Goal: Transaction & Acquisition: Purchase product/service

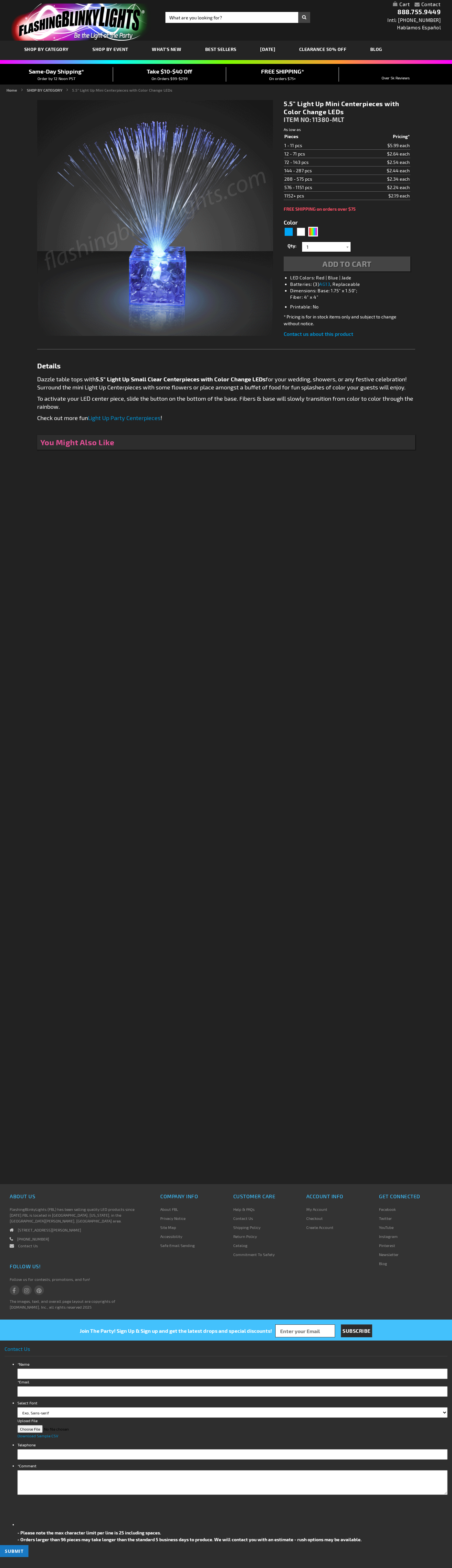
type input "5659"
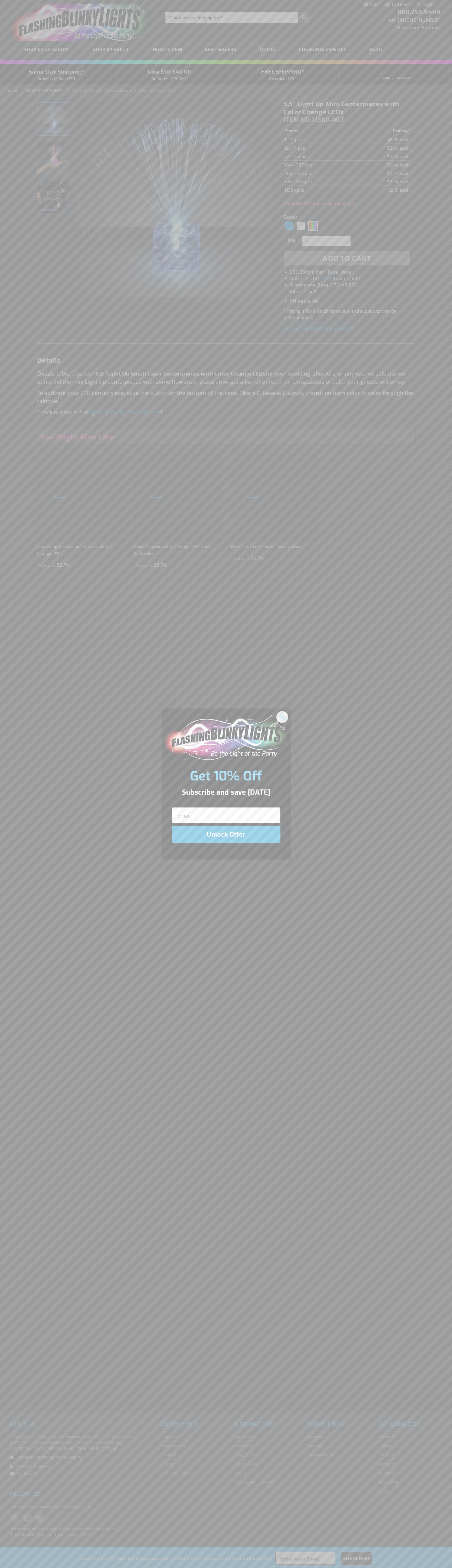
click at [282, 716] on icon "Close dialog" at bounding box center [281, 716] width 4 height 4
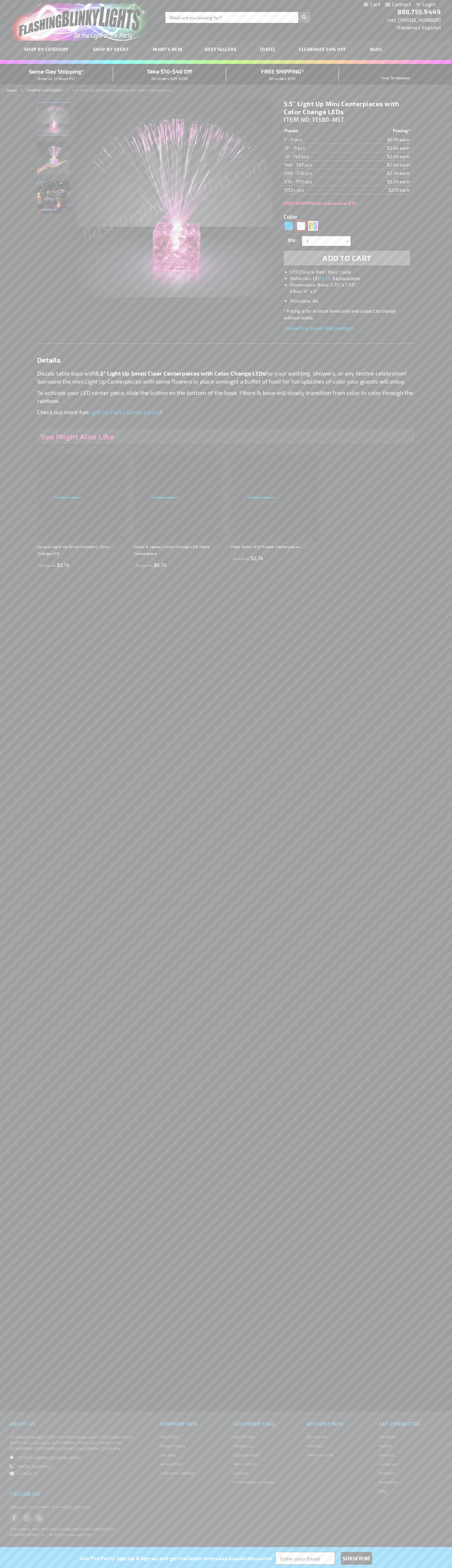
click at [300, 226] on div "White" at bounding box center [301, 226] width 10 height 10
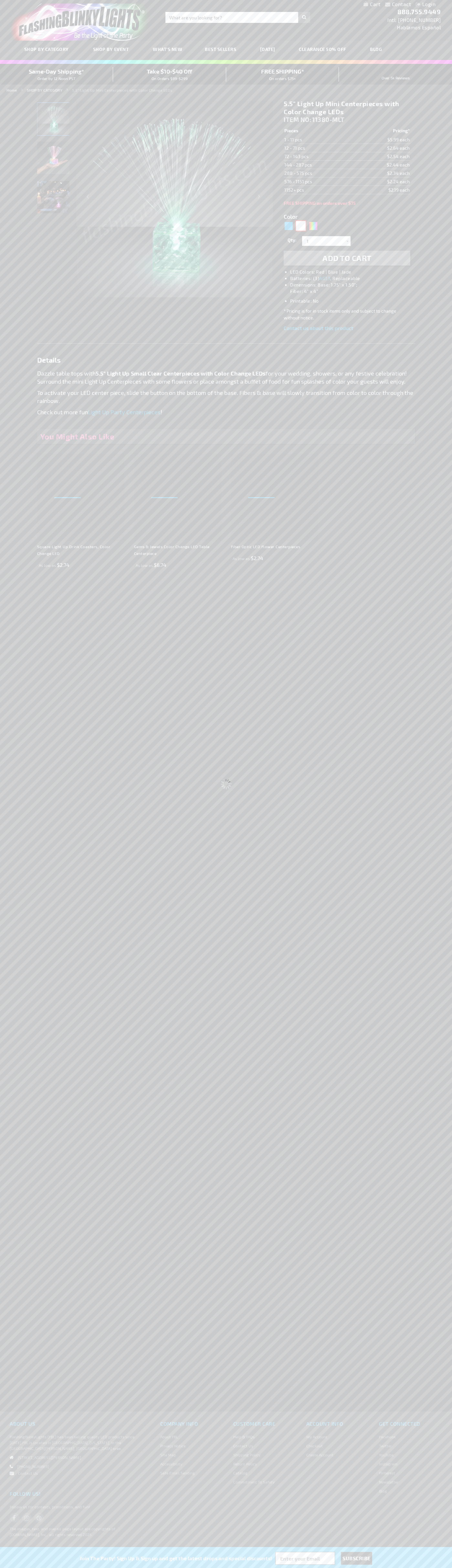
type input "5646"
type input "11380-WT"
type input "Customize - 5.5&quot; Light Up Mini White Centerpieces - ITEM NO: 11380-WT"
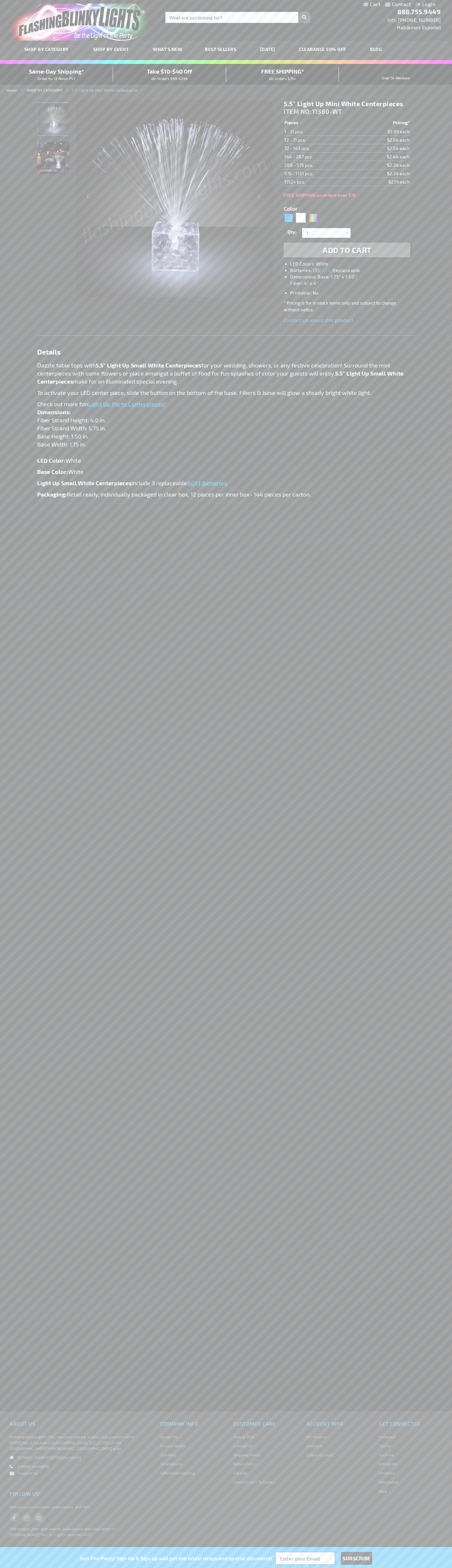
click at [347, 250] on span "Add to Cart" at bounding box center [347, 250] width 49 height 9
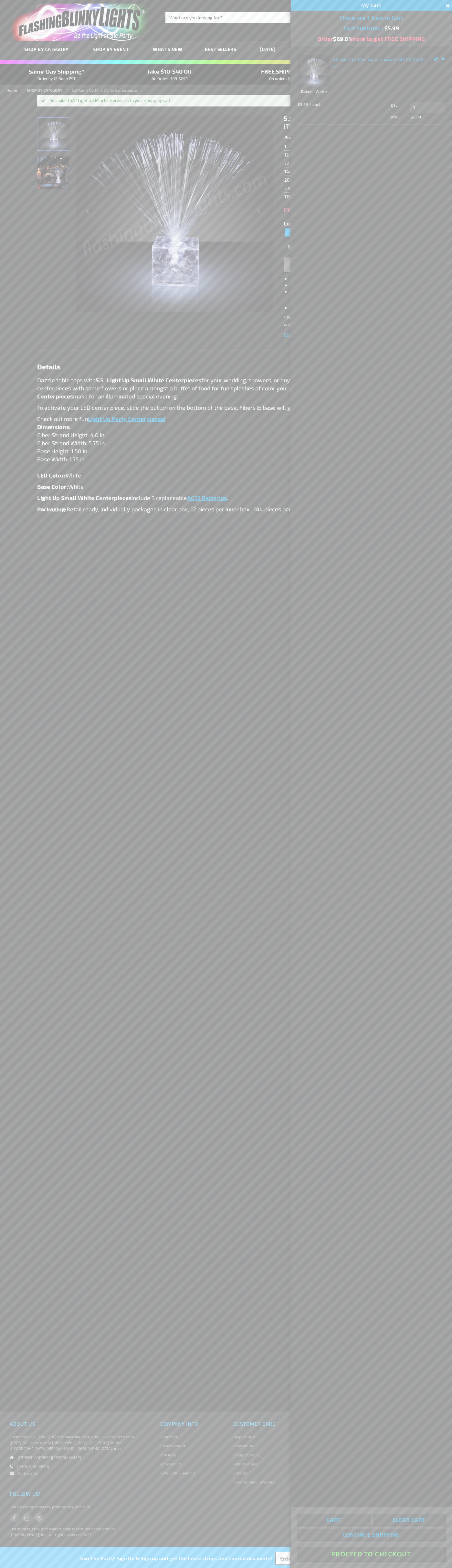
click at [371, 1554] on button "Proceed To Checkout" at bounding box center [371, 1554] width 148 height 15
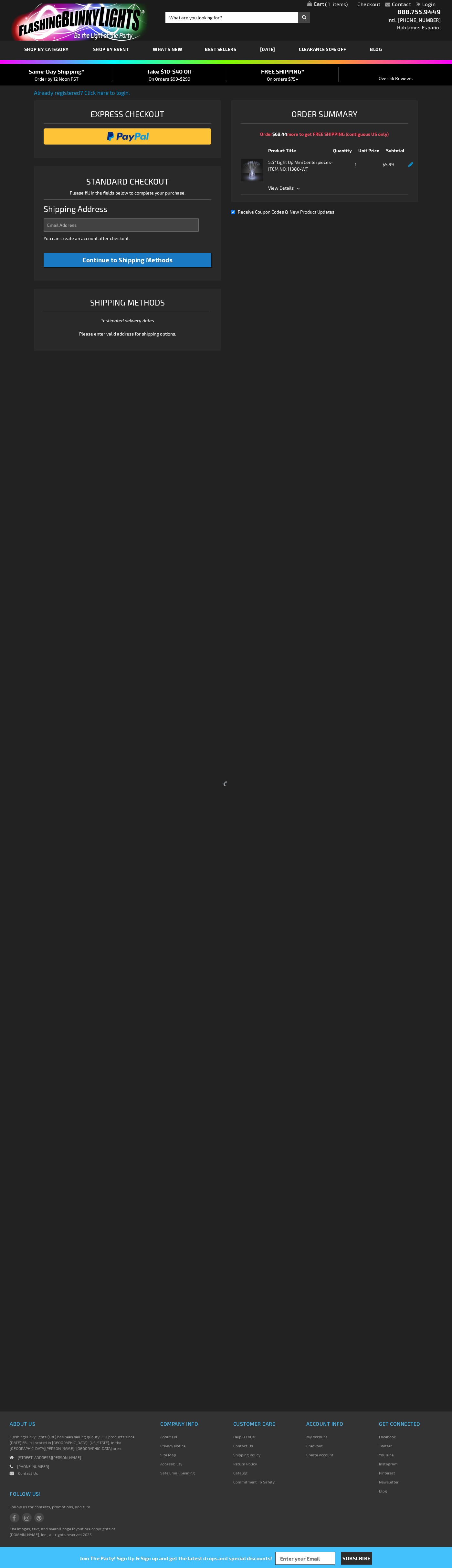
select select "US"
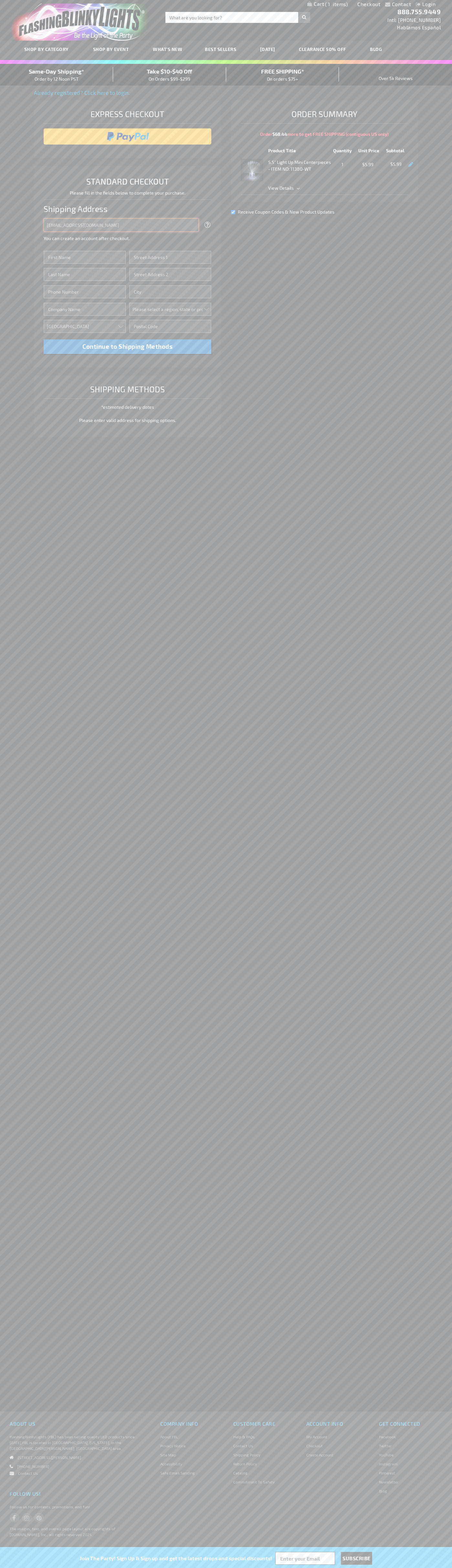
type input "johnsmith005@storebotmail.joonix.net"
type input "John"
type input "201 S. Division St. McKinley Towne Center"
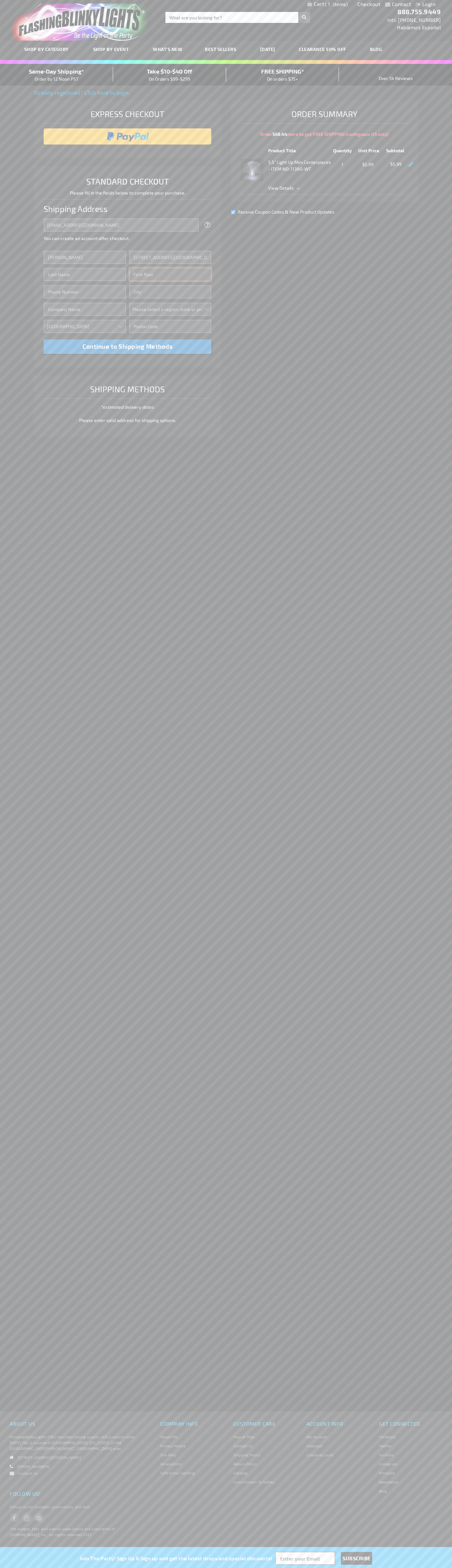
type input "First floor"
type input "ann arbor"
select select "33"
type input "48104"
type input "Smith"
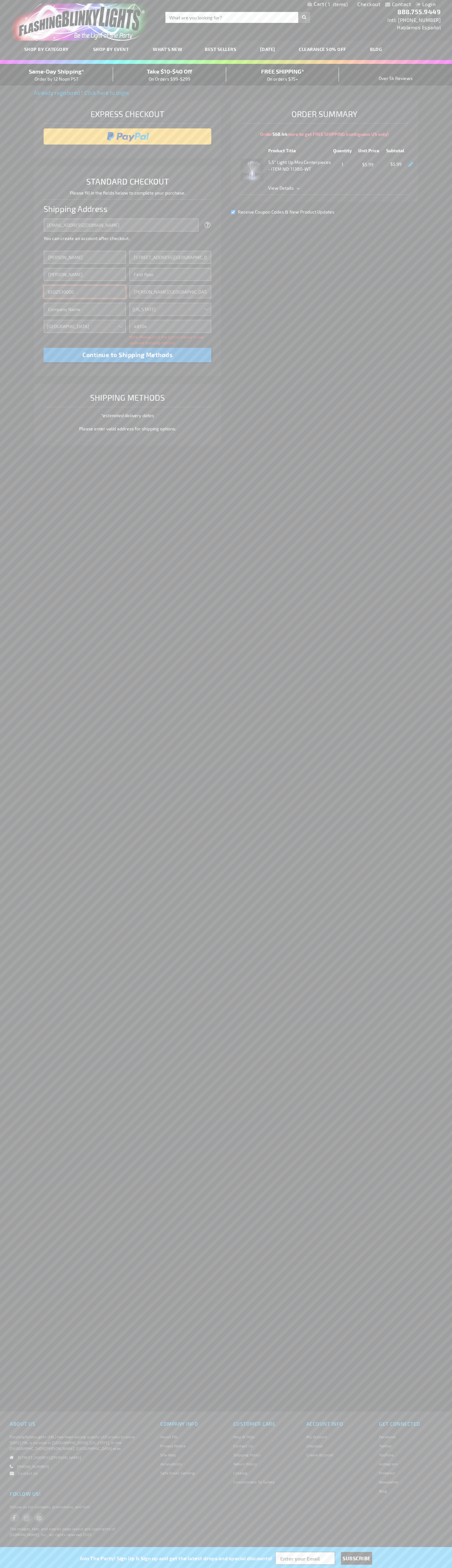
type input "6502530000"
type input "John Smith"
click at [57, 75] on div "Same-Day Shipping* Order by 12 Noon PST" at bounding box center [57, 74] width 113 height 15
click at [127, 136] on input "image" at bounding box center [127, 136] width 161 height 13
